Goal: Information Seeking & Learning: Check status

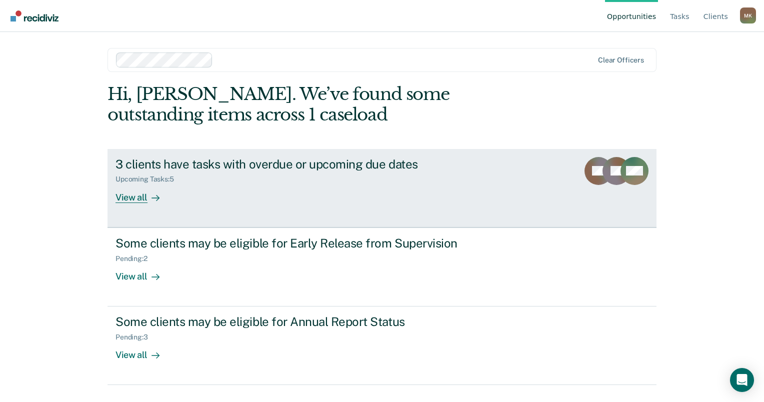
click at [223, 162] on div "3 clients have tasks with overdue or upcoming due dates" at bounding box center [291, 164] width 351 height 15
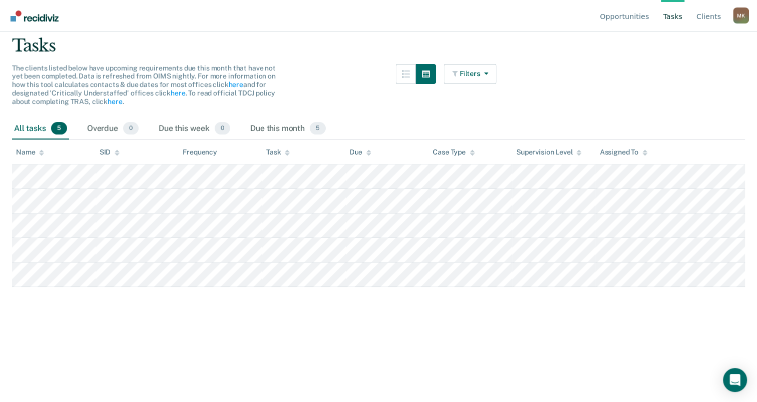
scroll to position [74, 0]
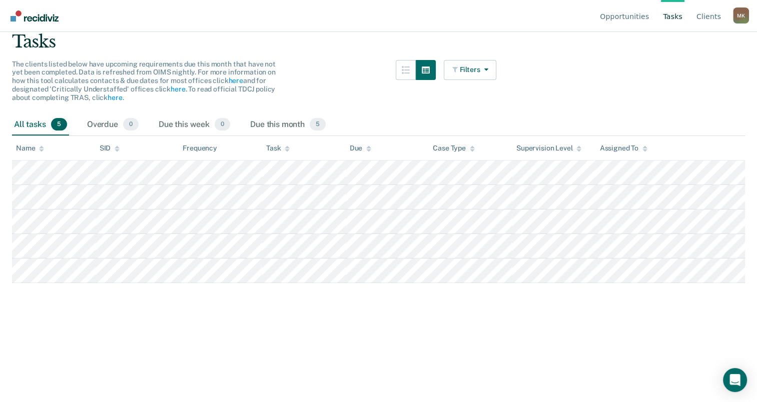
click at [36, 15] on img "Go to Recidiviz Home" at bounding box center [35, 16] width 48 height 11
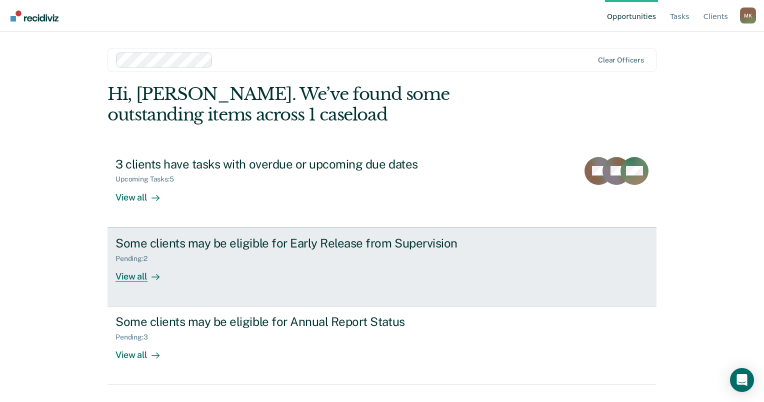
click at [264, 244] on div "Some clients may be eligible for Early Release from Supervision" at bounding box center [291, 243] width 351 height 15
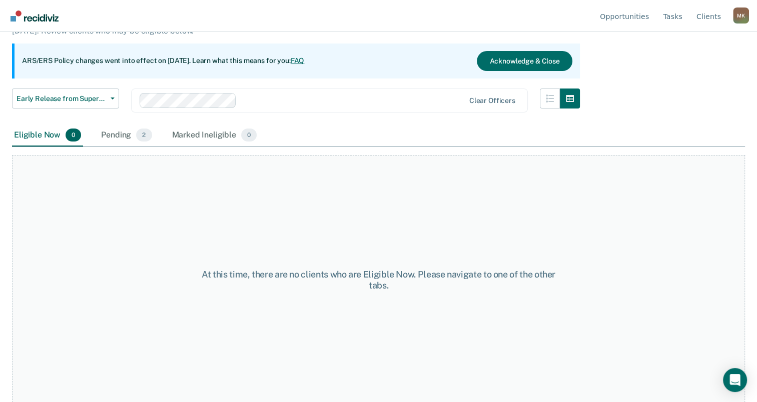
scroll to position [83, 0]
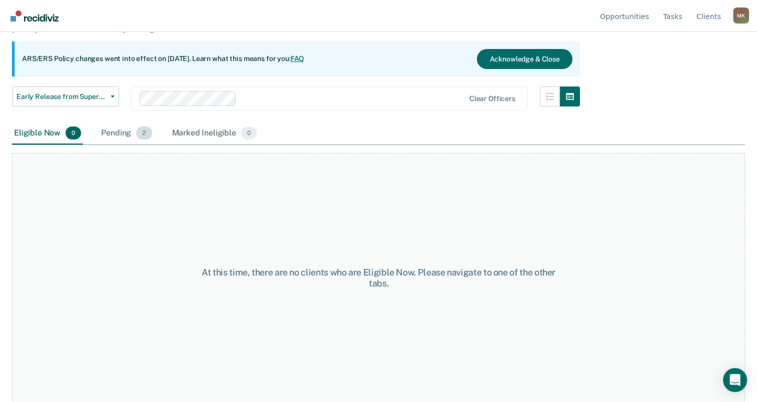
click at [109, 130] on div "Pending 2" at bounding box center [126, 134] width 55 height 22
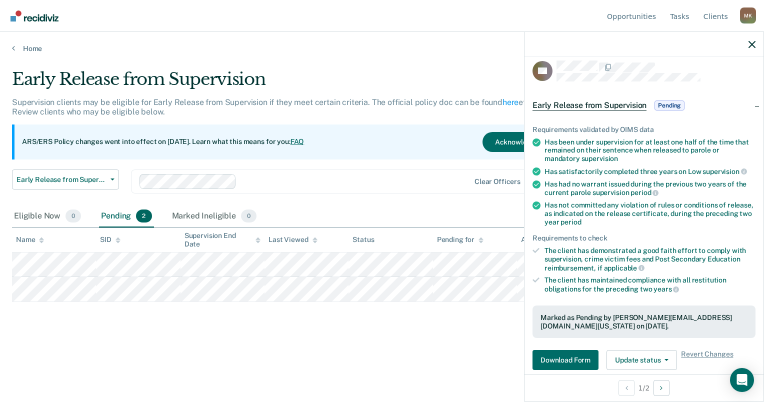
scroll to position [0, 0]
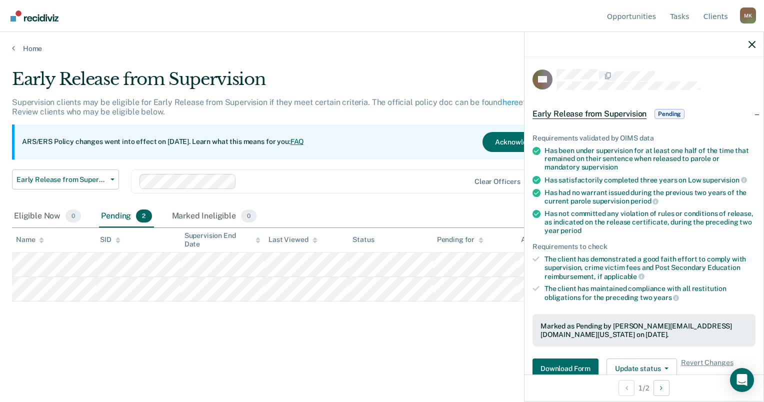
click at [396, 210] on div "Eligible Now 0 Pending 2 Marked Ineligible 0" at bounding box center [382, 217] width 740 height 23
click at [754, 43] on icon "button" at bounding box center [752, 44] width 7 height 7
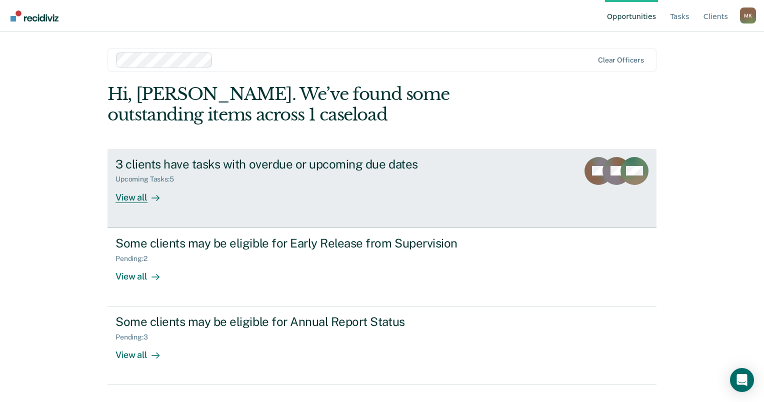
click at [135, 200] on div "View all" at bounding box center [144, 194] width 56 height 20
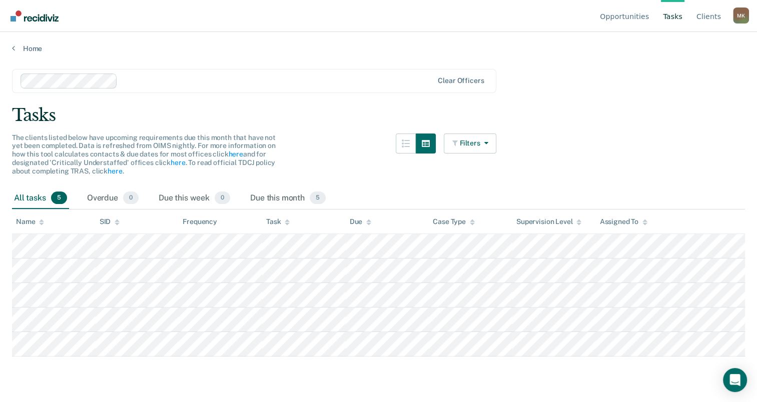
click at [36, 198] on div "All tasks 5" at bounding box center [40, 199] width 57 height 22
click at [109, 198] on div "Overdue 0" at bounding box center [113, 199] width 56 height 22
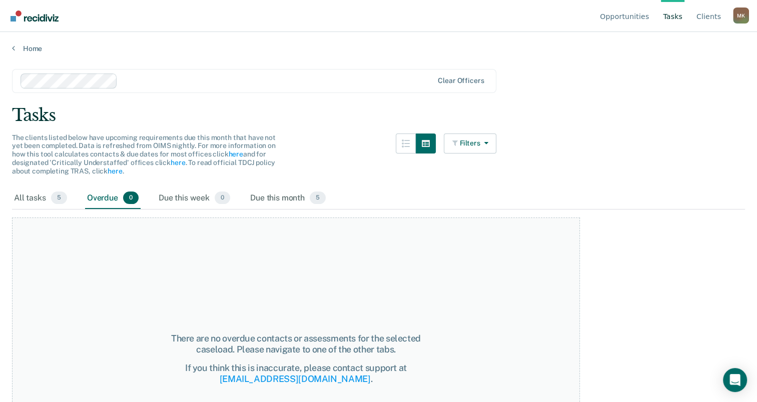
click at [46, 15] on img "Go to Recidiviz Home" at bounding box center [35, 16] width 48 height 11
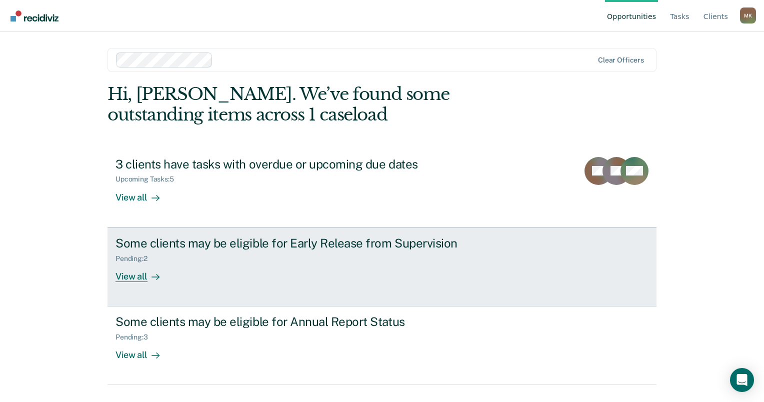
click at [315, 245] on div "Some clients may be eligible for Early Release from Supervision" at bounding box center [291, 243] width 351 height 15
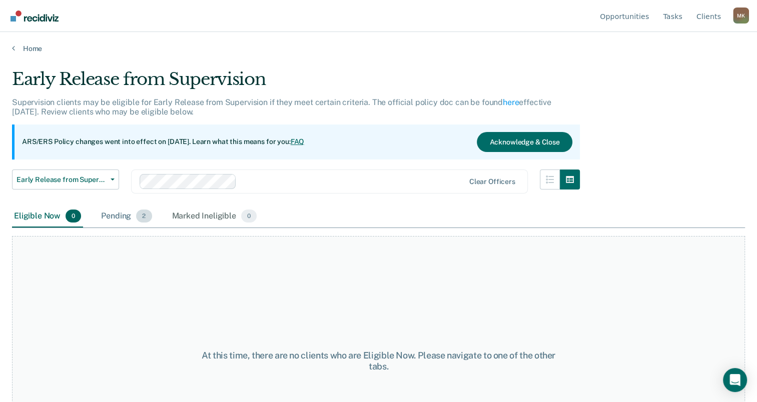
click at [116, 212] on div "Pending 2" at bounding box center [126, 217] width 55 height 22
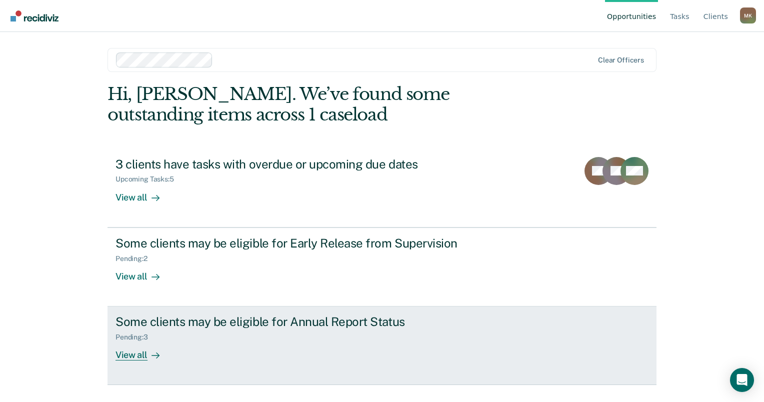
click at [255, 318] on div "Some clients may be eligible for Annual Report Status" at bounding box center [291, 322] width 351 height 15
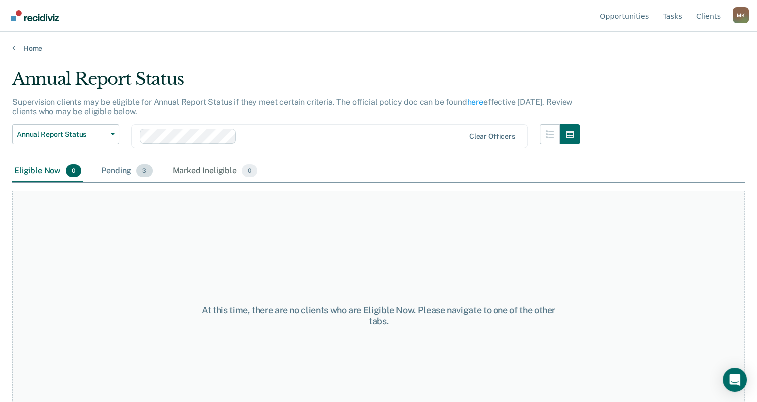
click at [124, 172] on div "Pending 3" at bounding box center [126, 172] width 55 height 22
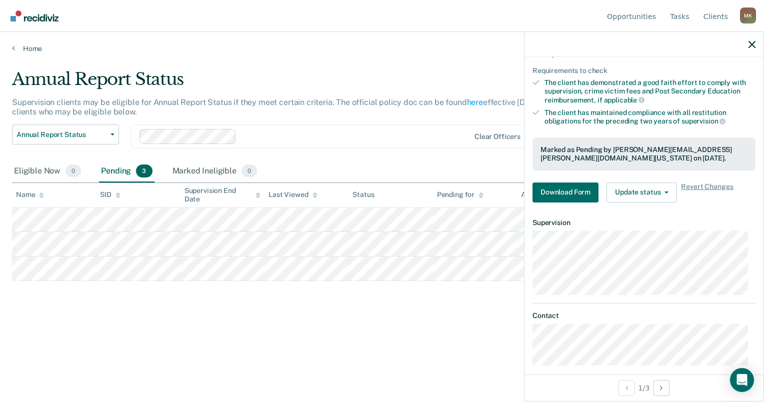
scroll to position [126, 0]
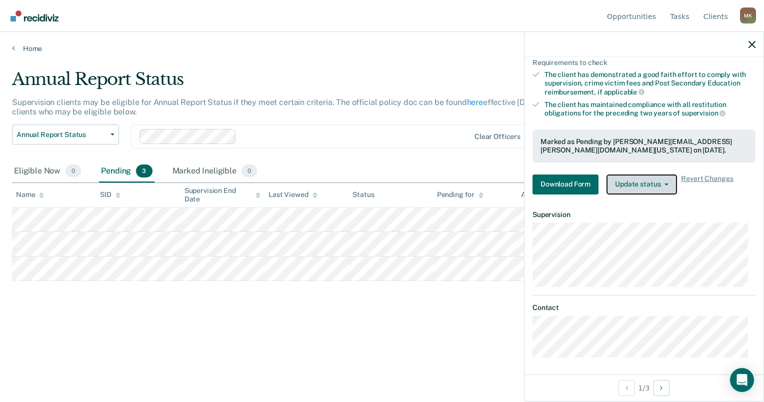
click at [665, 184] on icon "button" at bounding box center [667, 185] width 4 height 2
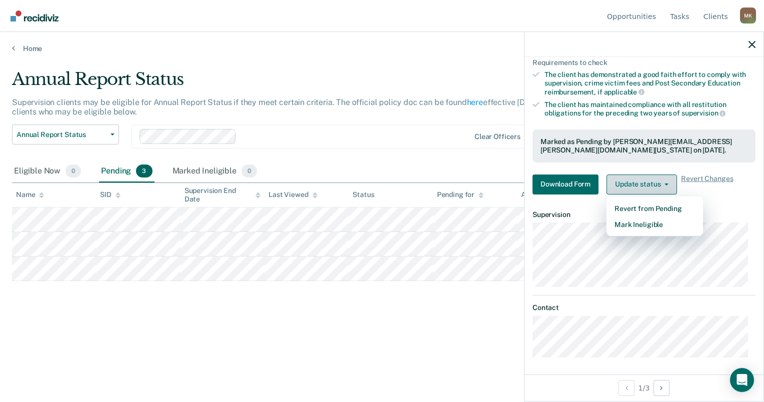
click at [665, 184] on icon "button" at bounding box center [667, 185] width 4 height 2
